Goal: Transaction & Acquisition: Purchase product/service

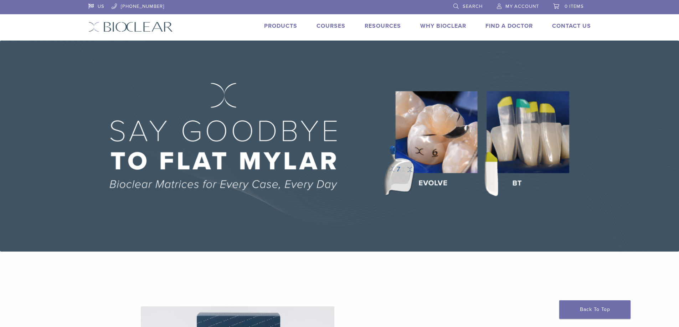
click at [275, 25] on link "Products" at bounding box center [280, 25] width 33 height 7
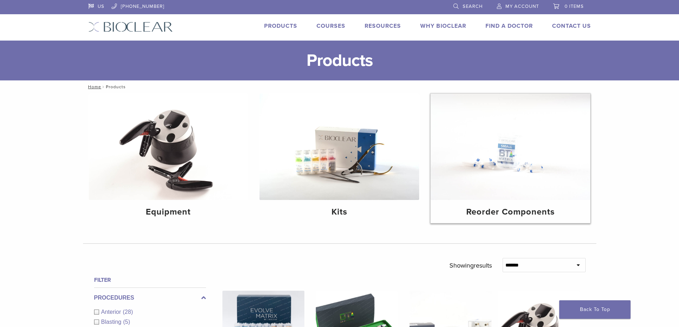
click at [518, 208] on h4 "Reorder Components" at bounding box center [510, 212] width 148 height 13
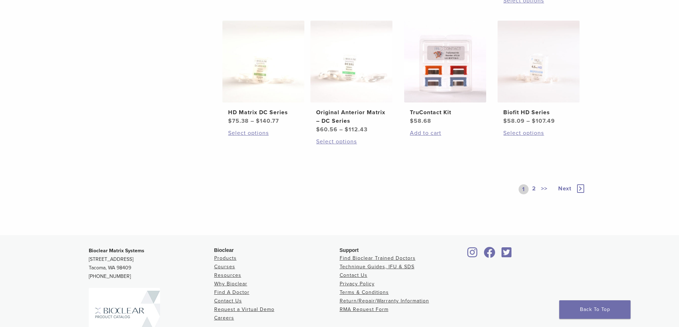
scroll to position [392, 0]
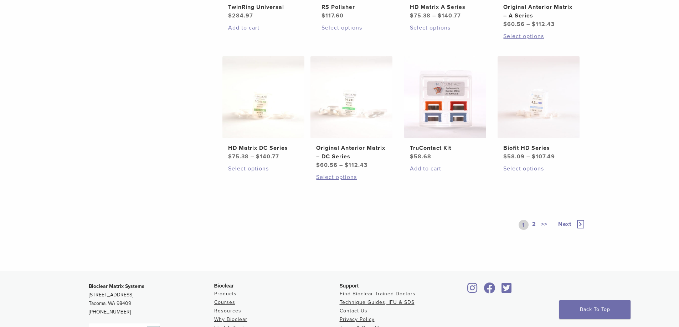
click at [565, 226] on span "Next" at bounding box center [564, 224] width 13 height 7
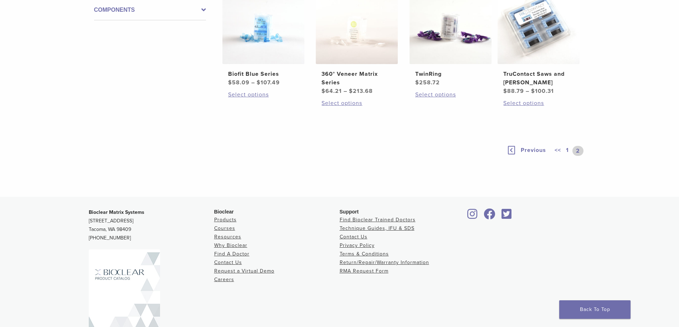
scroll to position [81, 0]
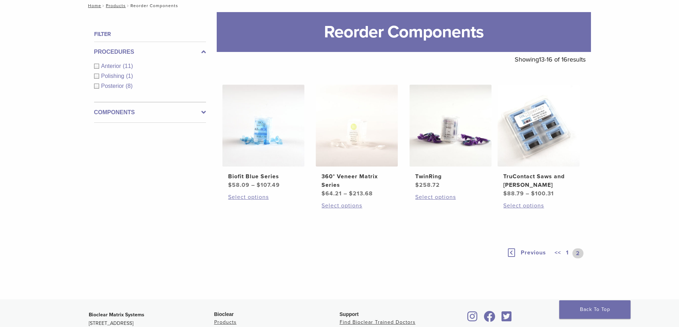
click at [182, 109] on label "Components" at bounding box center [150, 112] width 112 height 9
click at [143, 95] on span "Polishers/Abrasives" at bounding box center [127, 97] width 52 height 6
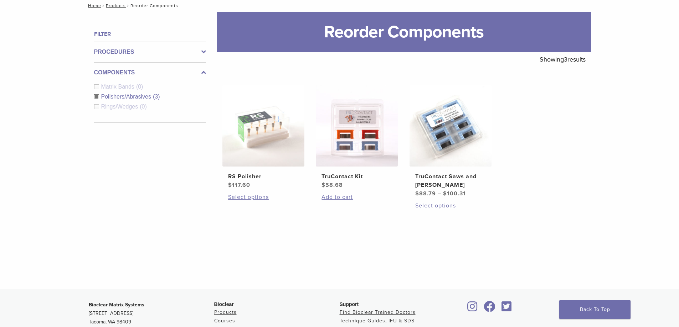
click at [143, 97] on span "Polishers/Abrasives" at bounding box center [127, 97] width 52 height 6
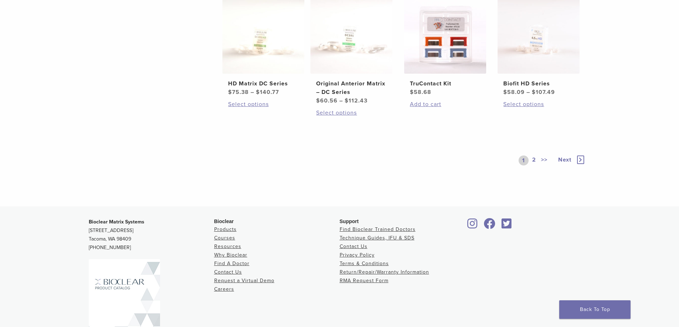
scroll to position [473, 0]
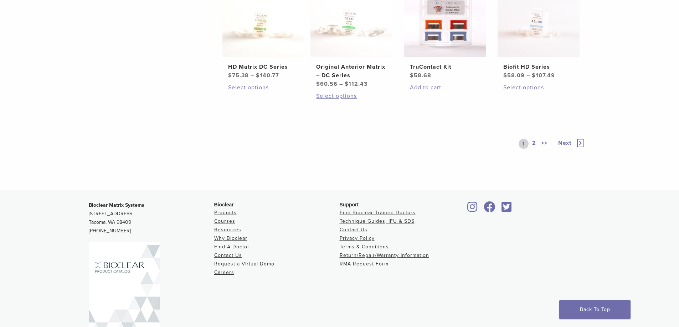
click at [565, 140] on span "Next" at bounding box center [564, 143] width 13 height 7
click at [565, 142] on span "Next" at bounding box center [564, 143] width 13 height 7
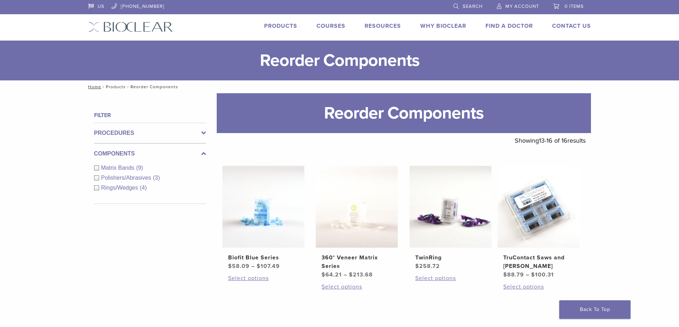
click at [114, 87] on link "Products" at bounding box center [116, 86] width 20 height 5
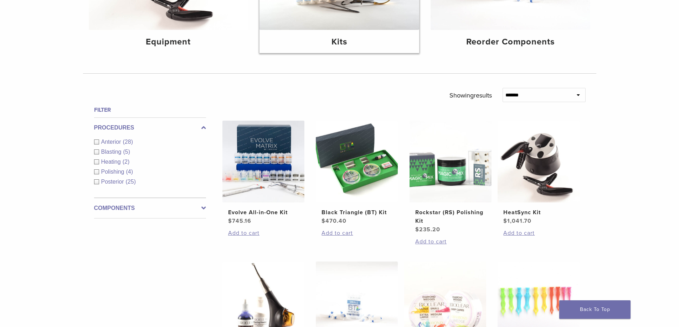
scroll to position [178, 0]
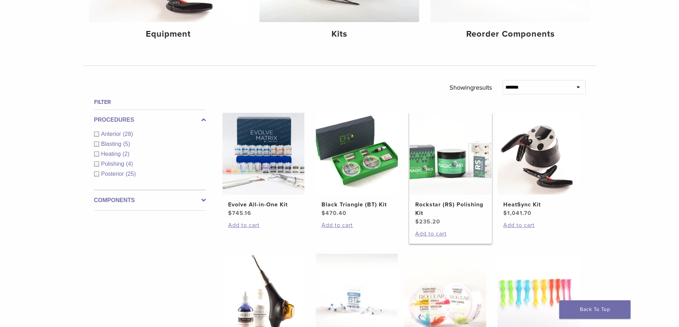
click at [441, 174] on img at bounding box center [450, 154] width 82 height 82
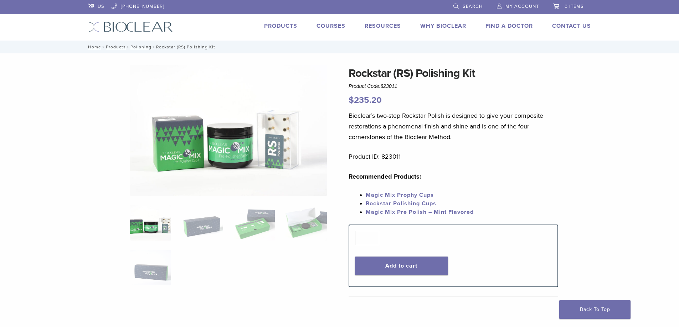
click at [421, 194] on link "Magic Mix Prophy Cups" at bounding box center [400, 195] width 68 height 7
